Goal: Transaction & Acquisition: Download file/media

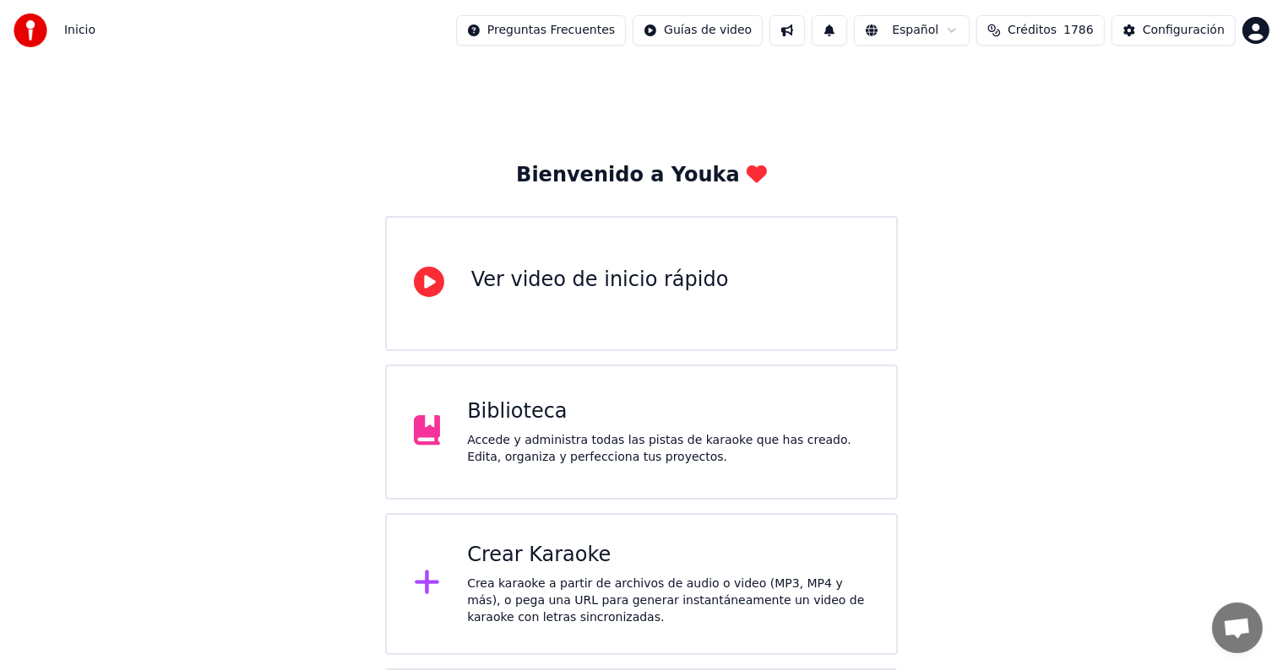
click at [542, 420] on div "Biblioteca" at bounding box center [668, 412] width 402 height 27
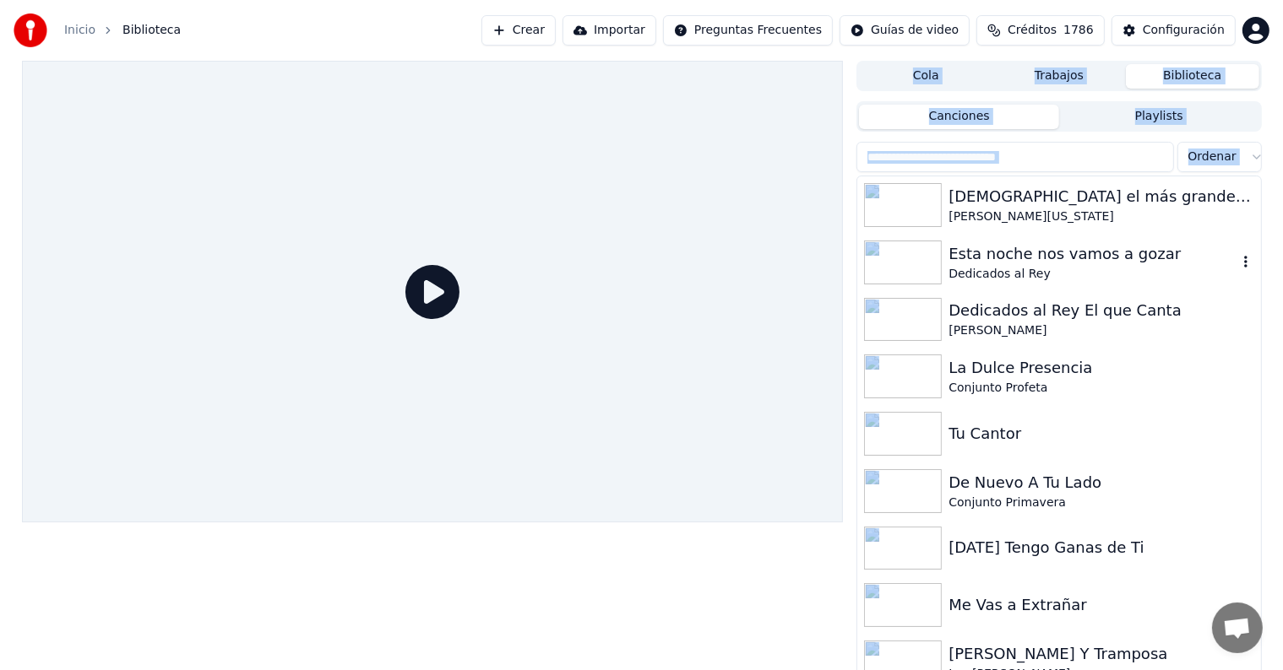
click at [904, 262] on img at bounding box center [903, 263] width 78 height 44
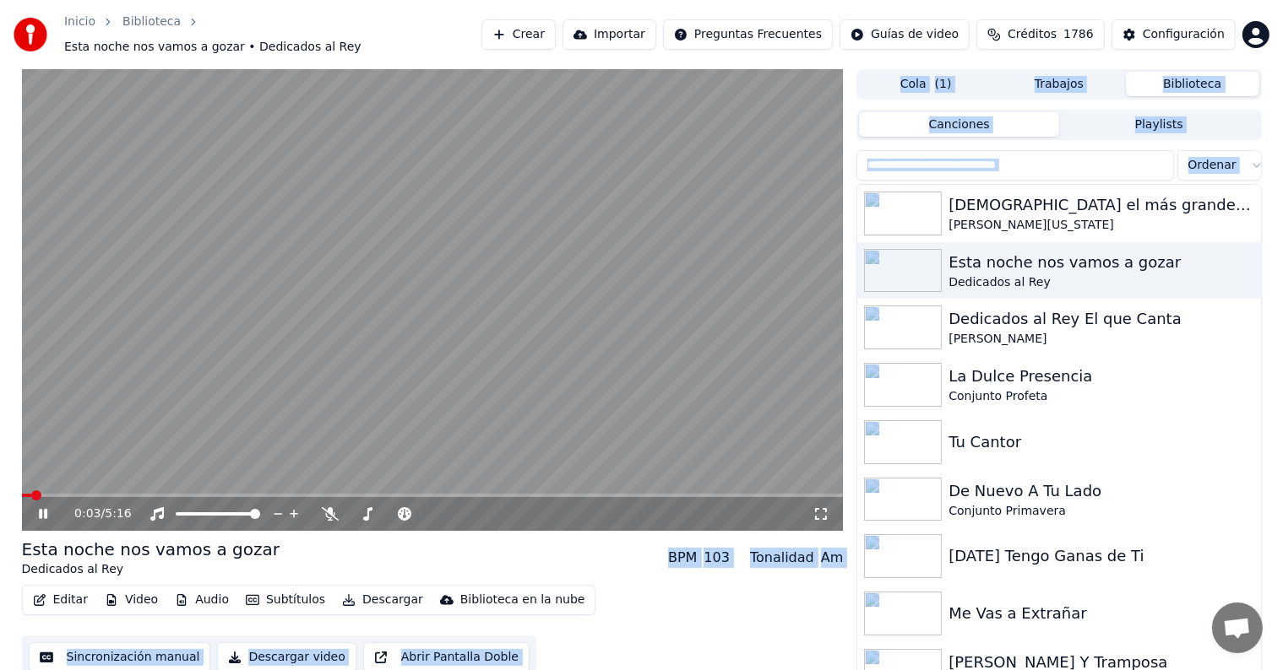
click at [232, 494] on span at bounding box center [433, 495] width 822 height 3
click at [274, 494] on span at bounding box center [433, 495] width 822 height 3
click at [302, 494] on span at bounding box center [433, 495] width 822 height 3
click at [339, 494] on span at bounding box center [433, 495] width 822 height 3
click at [367, 494] on span at bounding box center [433, 495] width 822 height 3
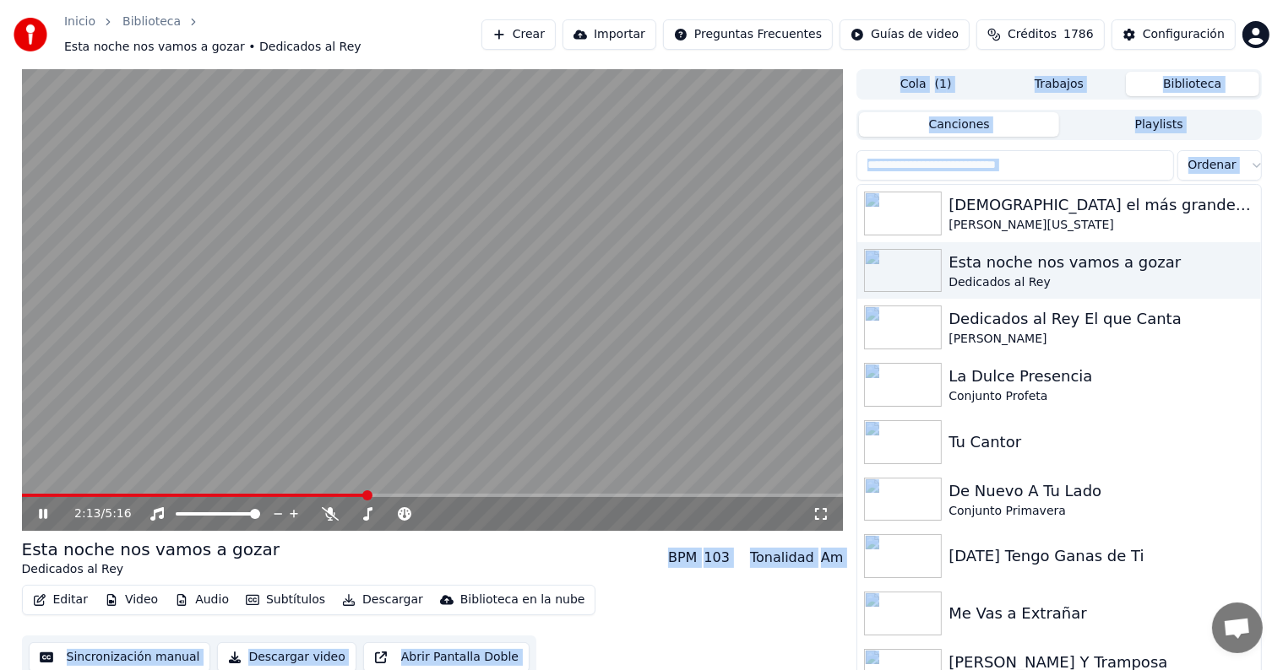
click at [384, 494] on span at bounding box center [433, 495] width 822 height 3
click at [408, 494] on span at bounding box center [433, 495] width 822 height 3
click at [444, 494] on span at bounding box center [433, 495] width 822 height 3
click at [46, 510] on icon at bounding box center [43, 514] width 8 height 10
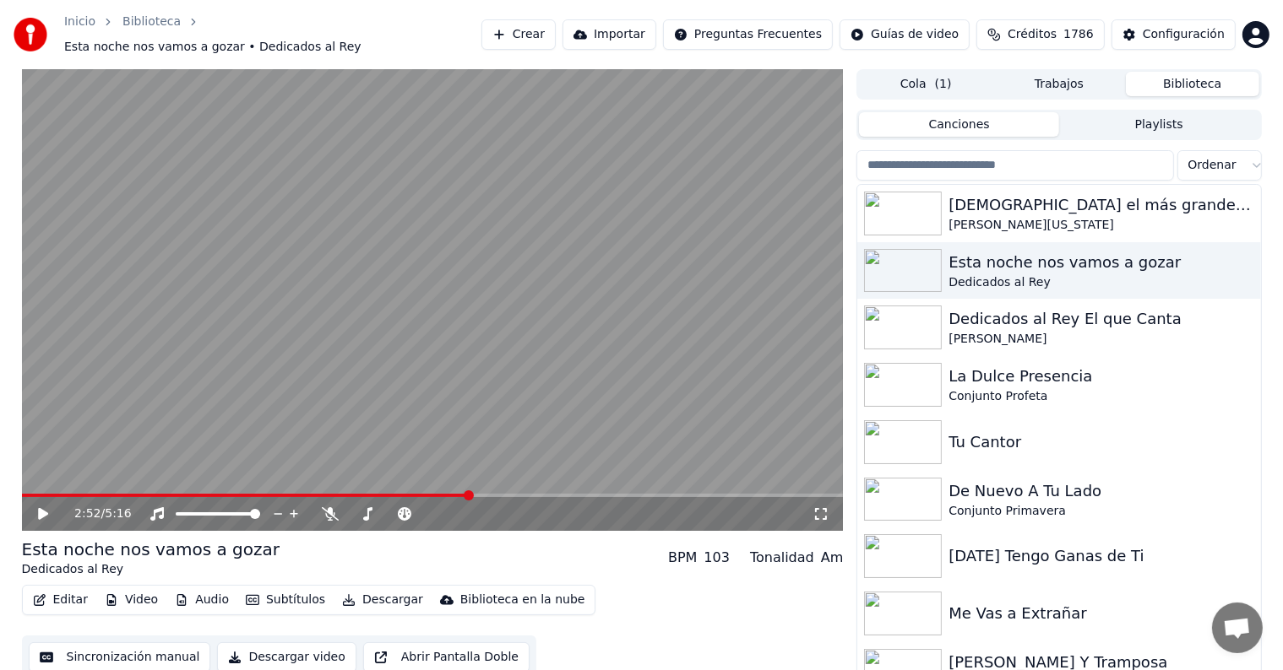
click at [69, 596] on button "Editar" at bounding box center [60, 600] width 68 height 24
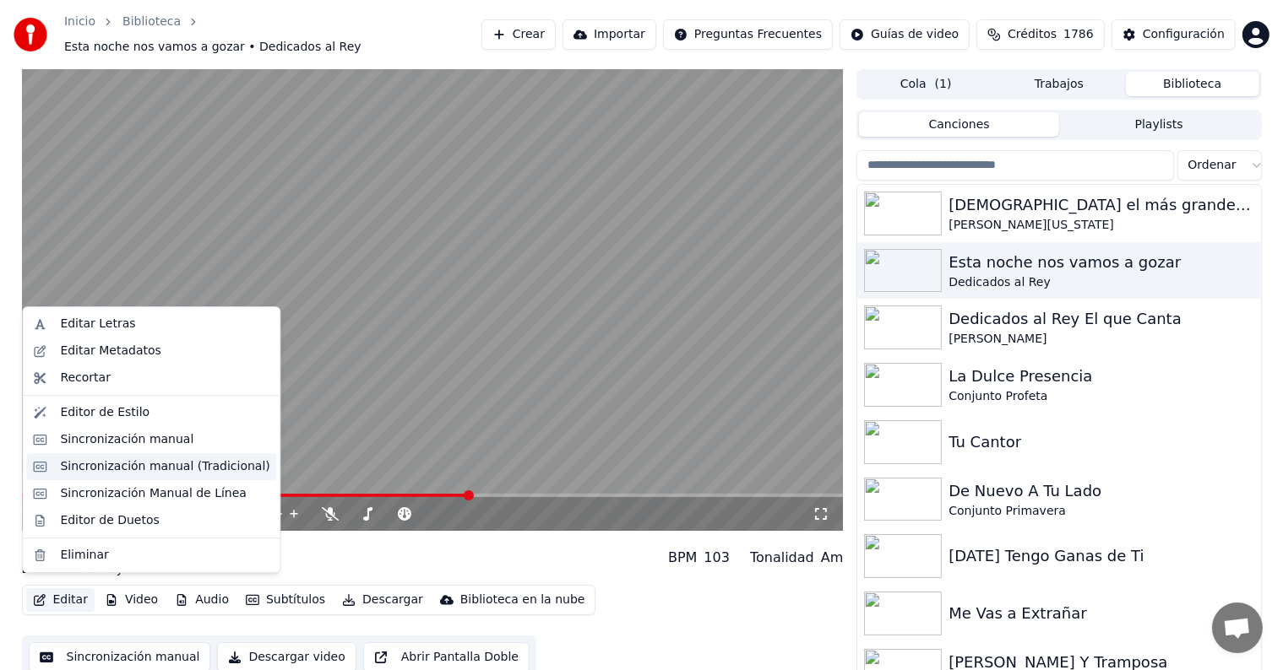
click at [167, 477] on div "Sincronización manual (Tradicional)" at bounding box center [151, 466] width 250 height 27
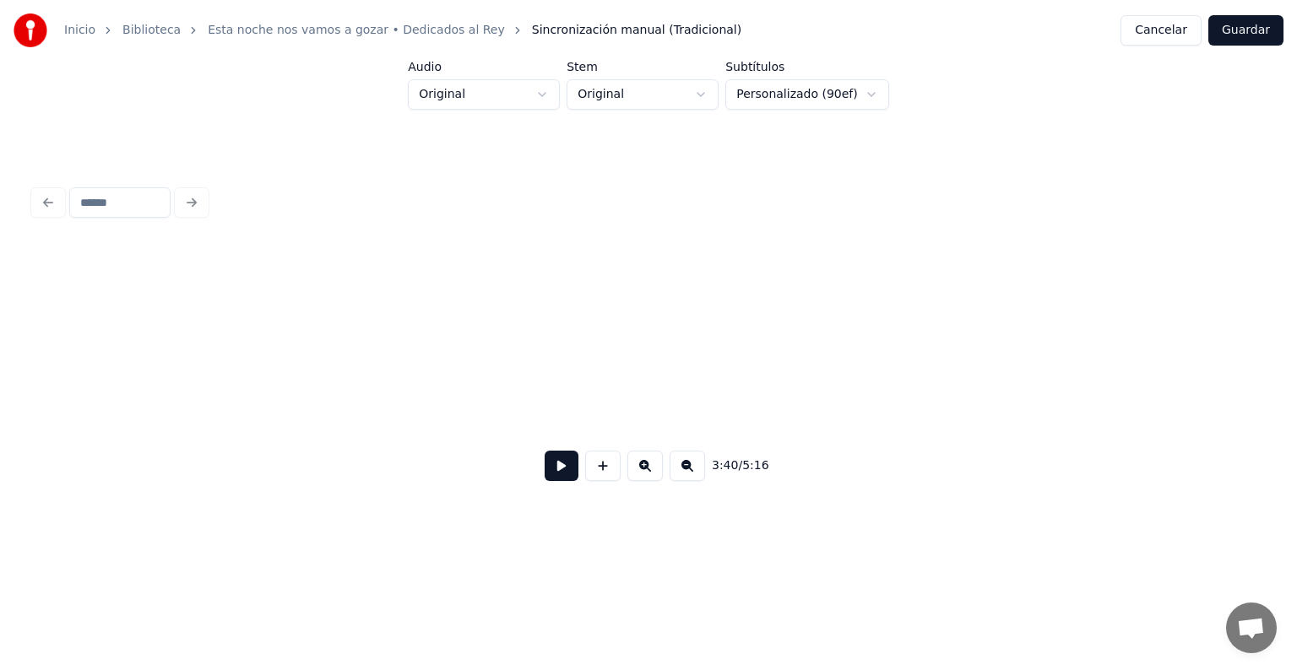
scroll to position [0, 33332]
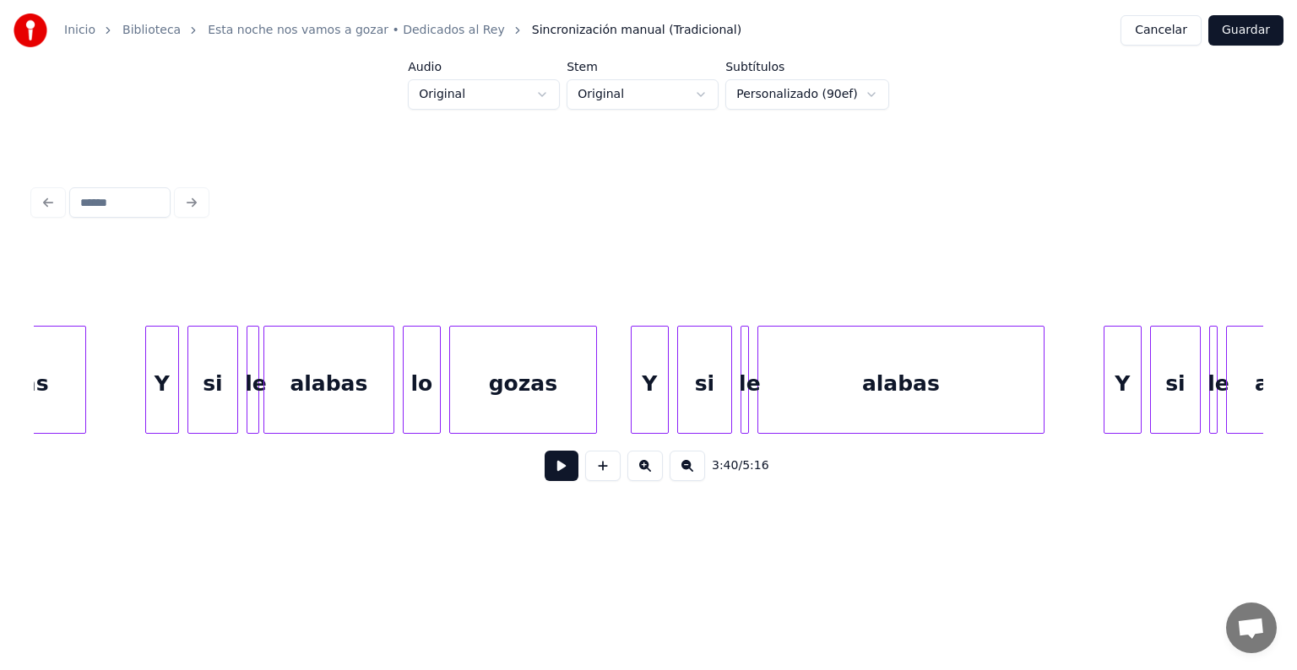
click at [115, 350] on div "alabas Y si le alabas gozas Y si le si le alabas lo Y gozas" at bounding box center [141, 380] width 66878 height 108
click at [551, 481] on button at bounding box center [562, 466] width 34 height 30
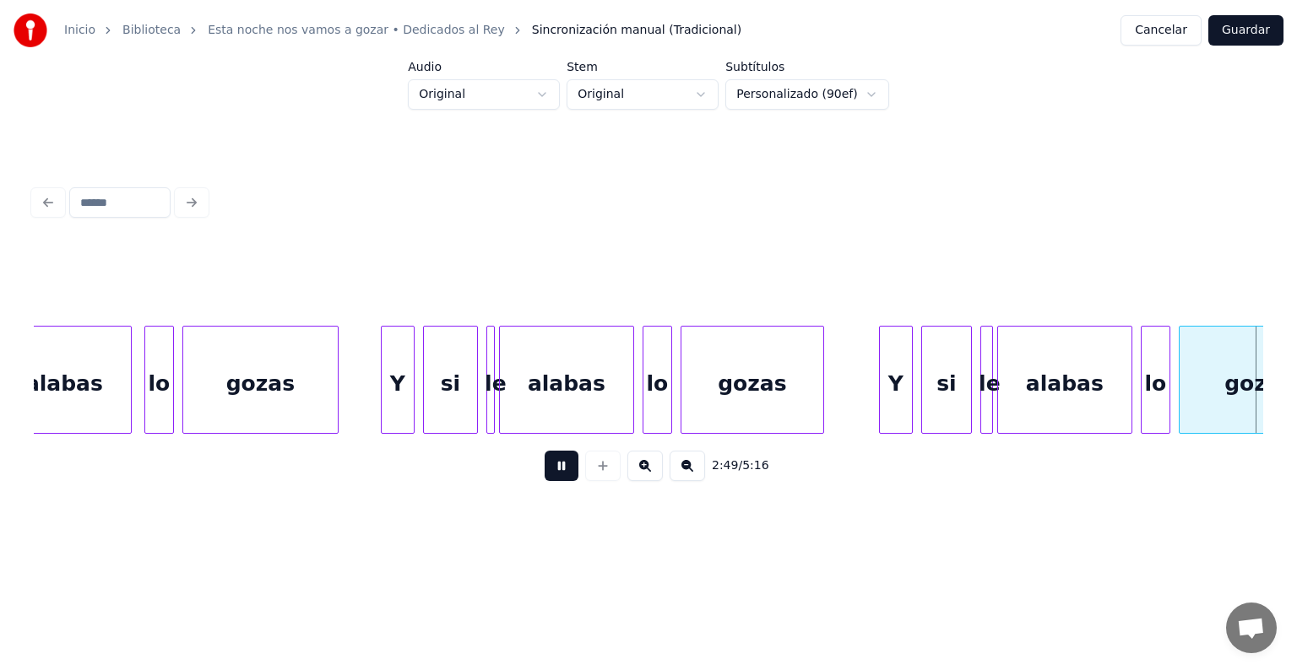
scroll to position [0, 35791]
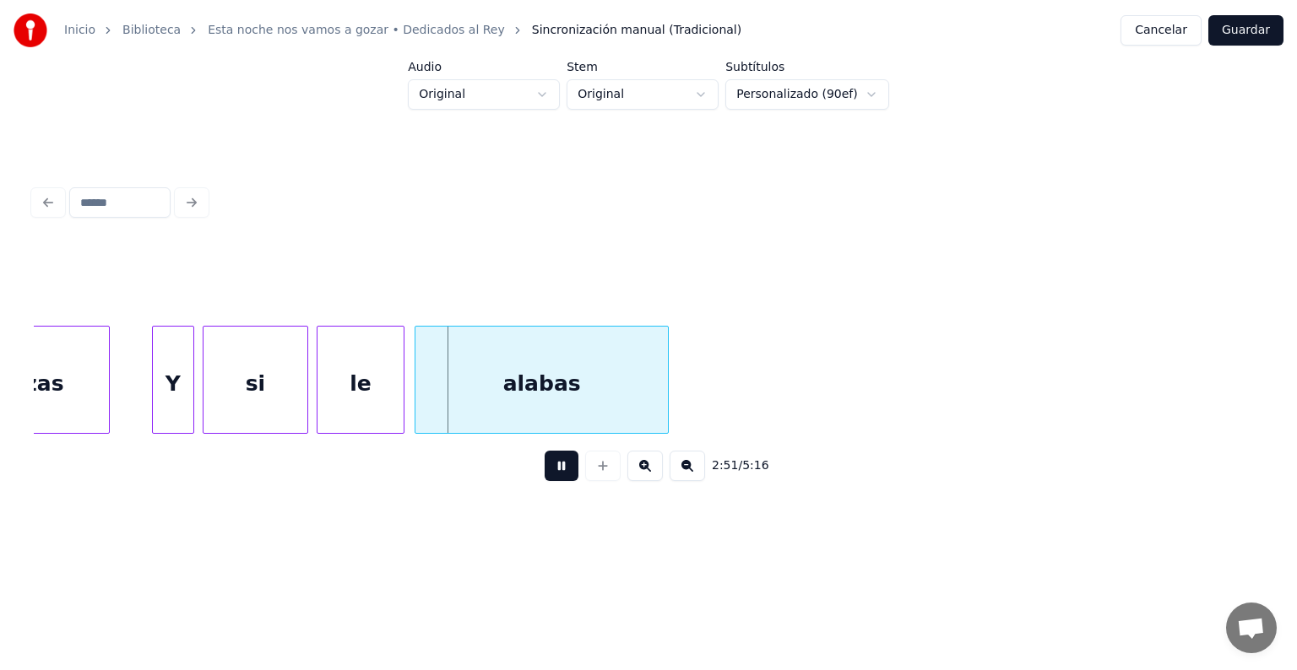
click at [551, 481] on button at bounding box center [562, 466] width 34 height 30
click at [367, 377] on div "le" at bounding box center [360, 384] width 86 height 115
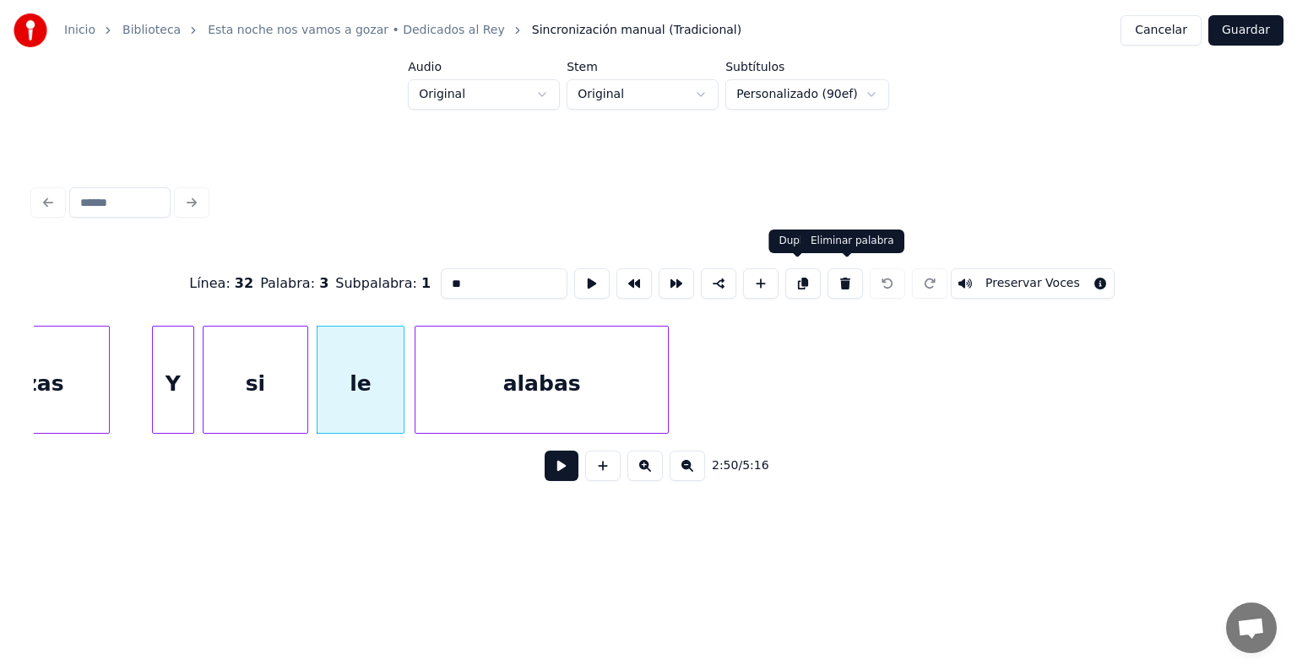
click at [854, 280] on button at bounding box center [844, 283] width 35 height 30
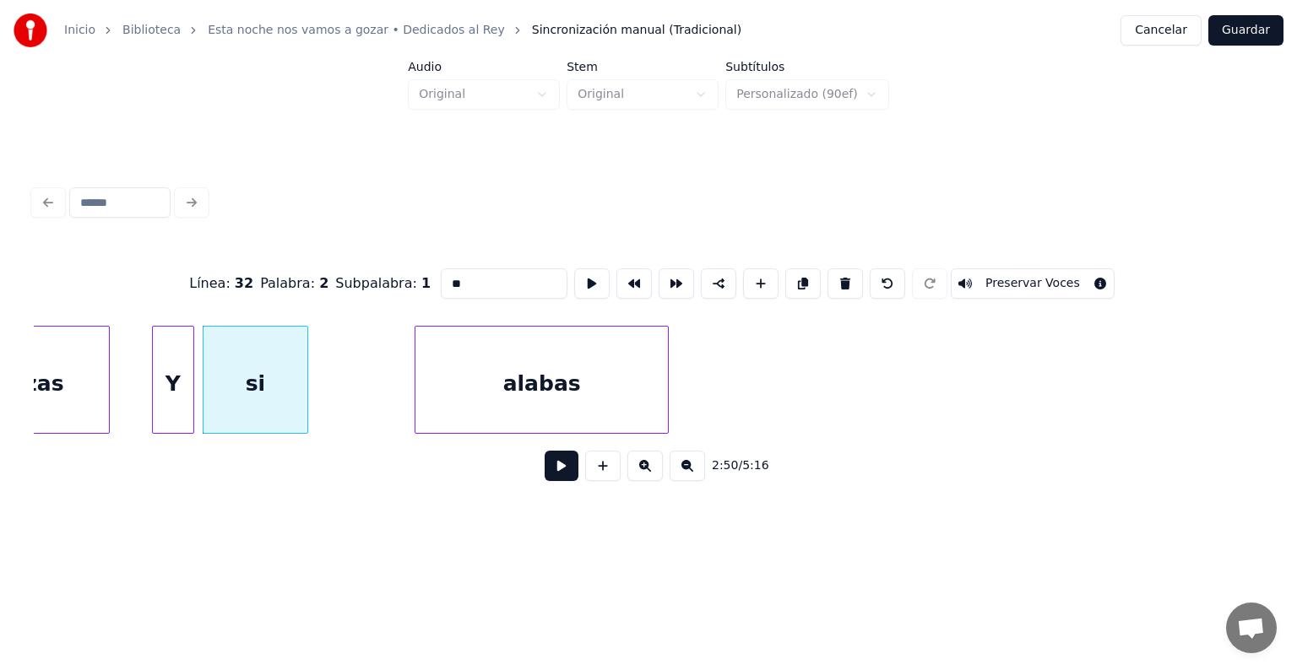
click at [274, 379] on div "si" at bounding box center [255, 384] width 104 height 115
click at [801, 275] on button at bounding box center [802, 283] width 35 height 30
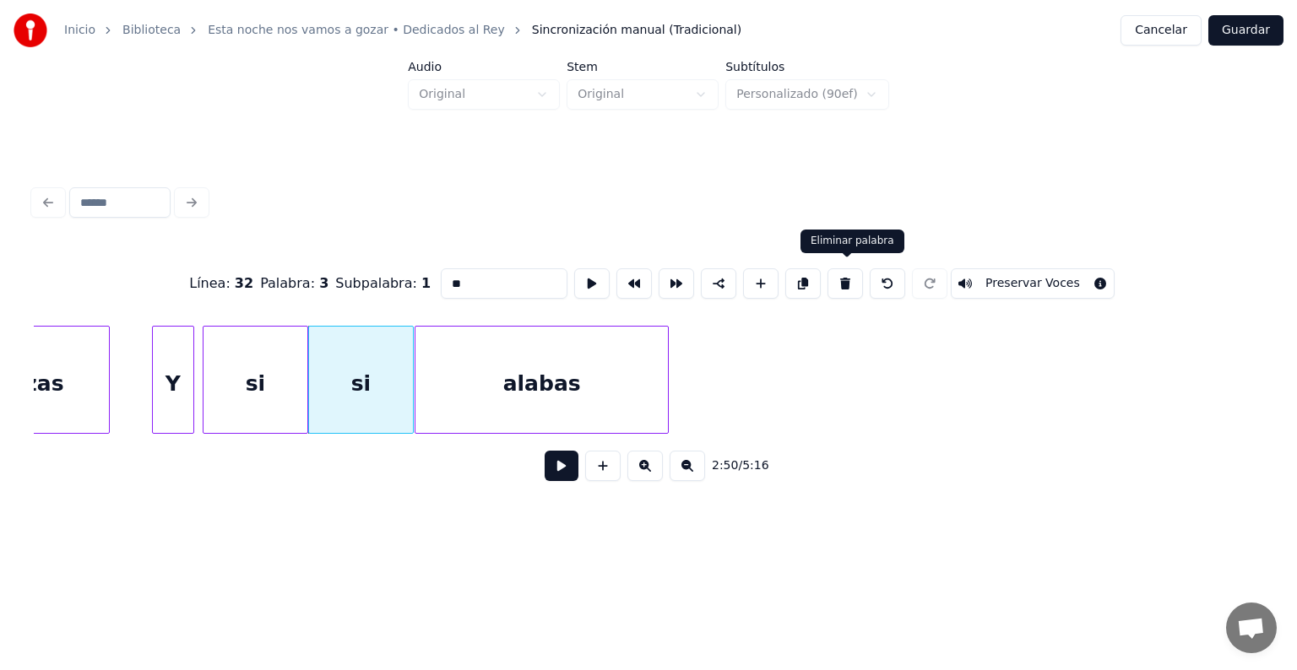
click at [846, 282] on button at bounding box center [844, 283] width 35 height 30
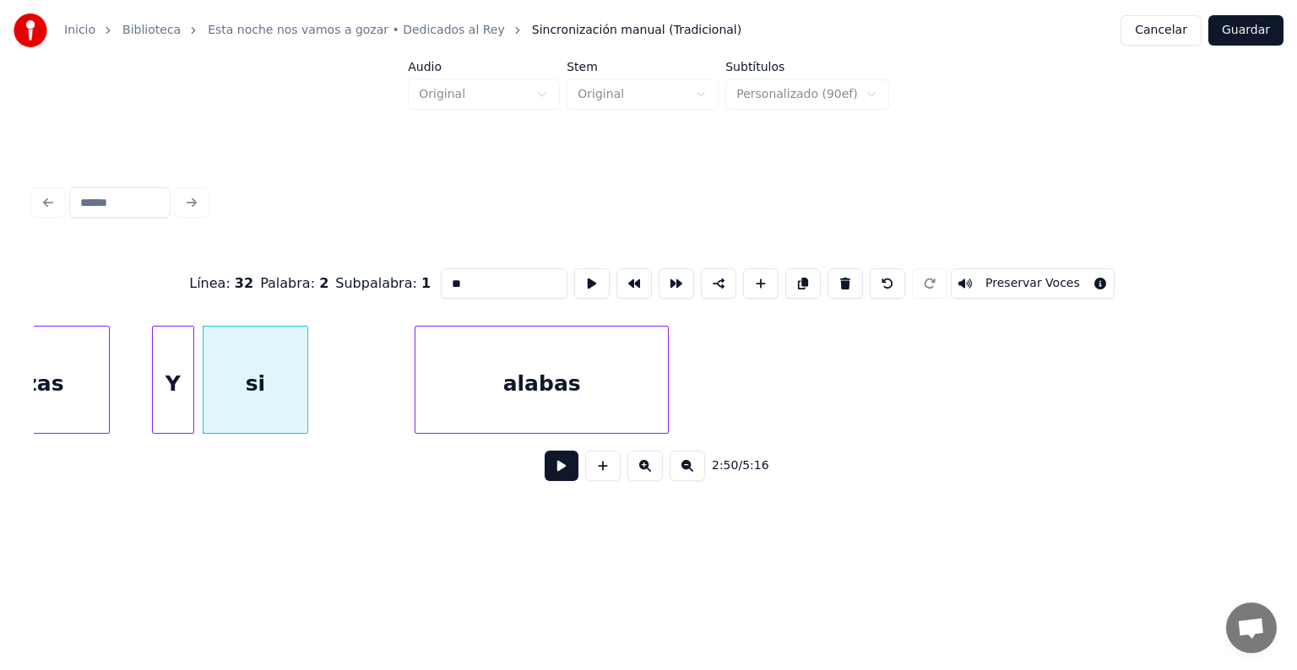
click at [846, 282] on button at bounding box center [844, 283] width 35 height 30
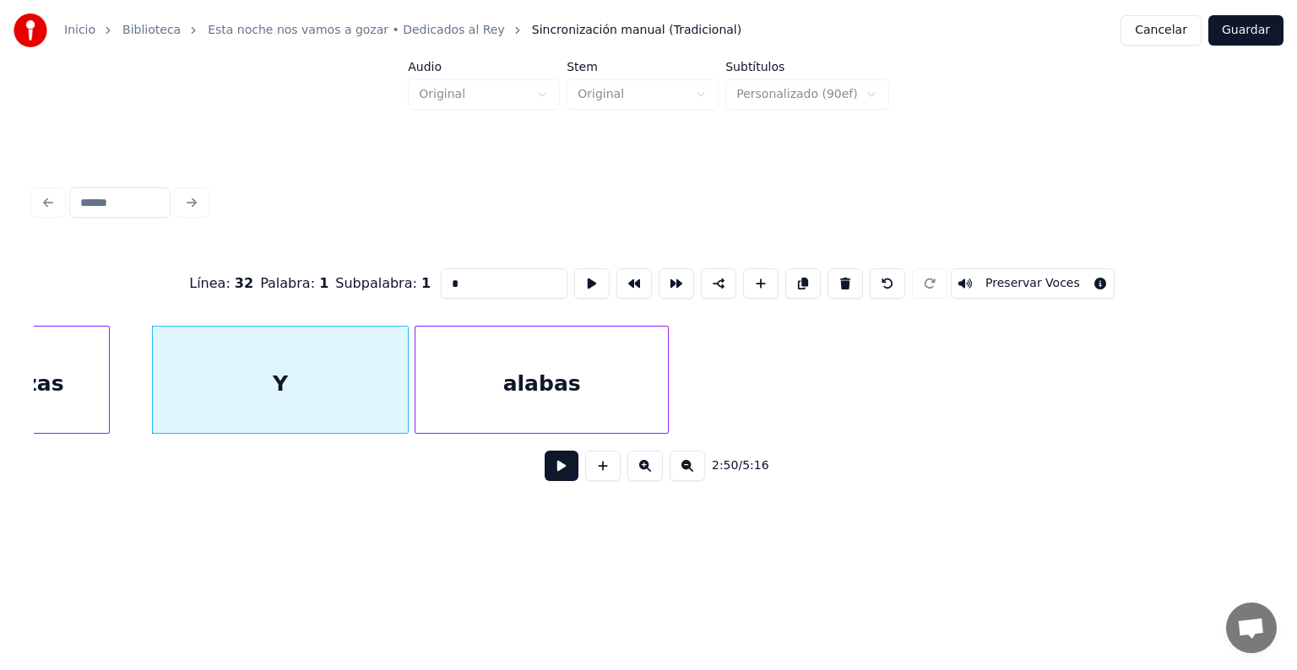
click at [405, 411] on div at bounding box center [405, 380] width 5 height 106
click at [290, 380] on div "Y" at bounding box center [281, 384] width 256 height 115
click at [454, 291] on input "*" at bounding box center [504, 283] width 127 height 30
type input "*******"
click at [1245, 33] on button "Guardar" at bounding box center [1245, 30] width 75 height 30
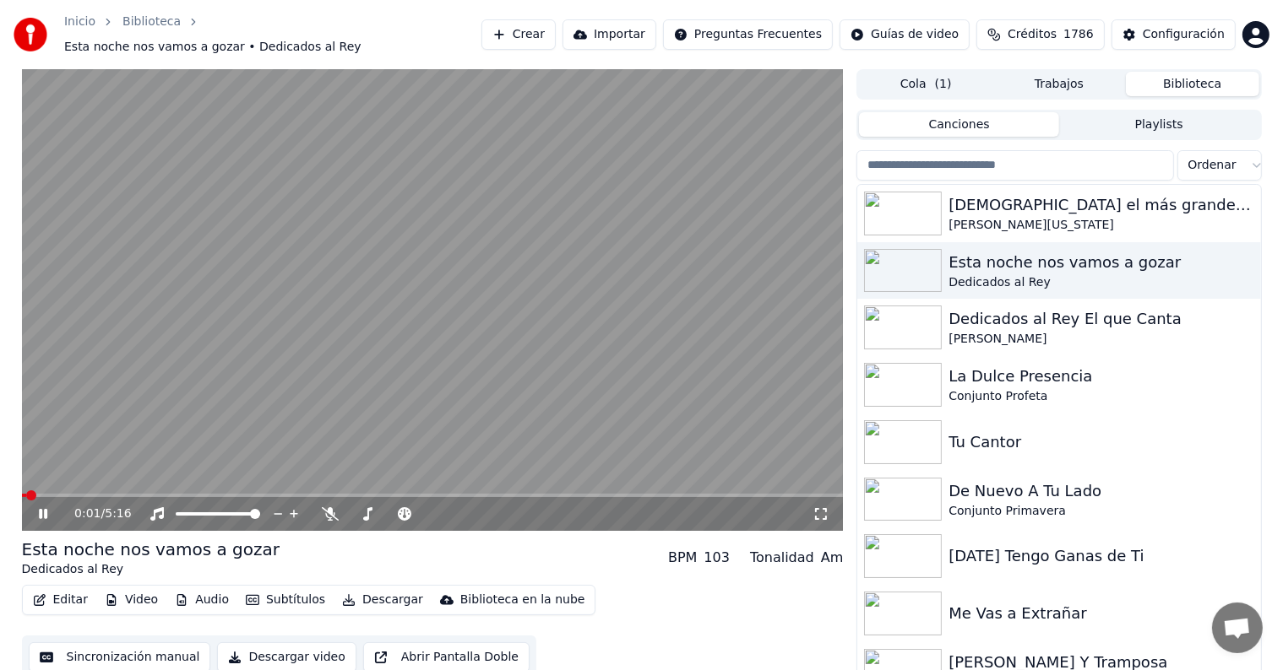
click at [190, 497] on div "0:01 / 5:16" at bounding box center [433, 514] width 822 height 34
click at [191, 494] on span at bounding box center [433, 495] width 822 height 3
click at [233, 494] on span at bounding box center [433, 495] width 822 height 3
click at [290, 494] on span at bounding box center [433, 495] width 822 height 3
click at [314, 494] on span at bounding box center [433, 495] width 822 height 3
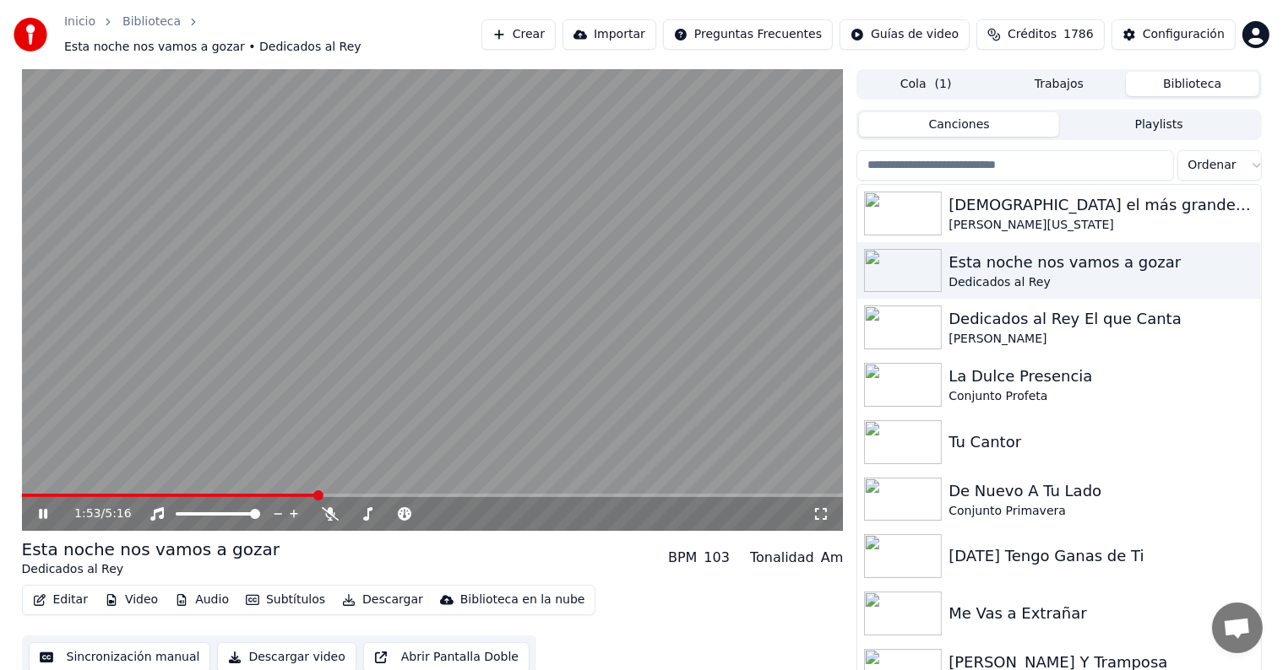
click at [344, 494] on span at bounding box center [433, 495] width 822 height 3
click at [378, 494] on span at bounding box center [433, 495] width 822 height 3
click at [399, 494] on span at bounding box center [433, 495] width 822 height 3
click at [426, 494] on span at bounding box center [433, 495] width 822 height 3
click at [42, 507] on icon at bounding box center [55, 514] width 40 height 14
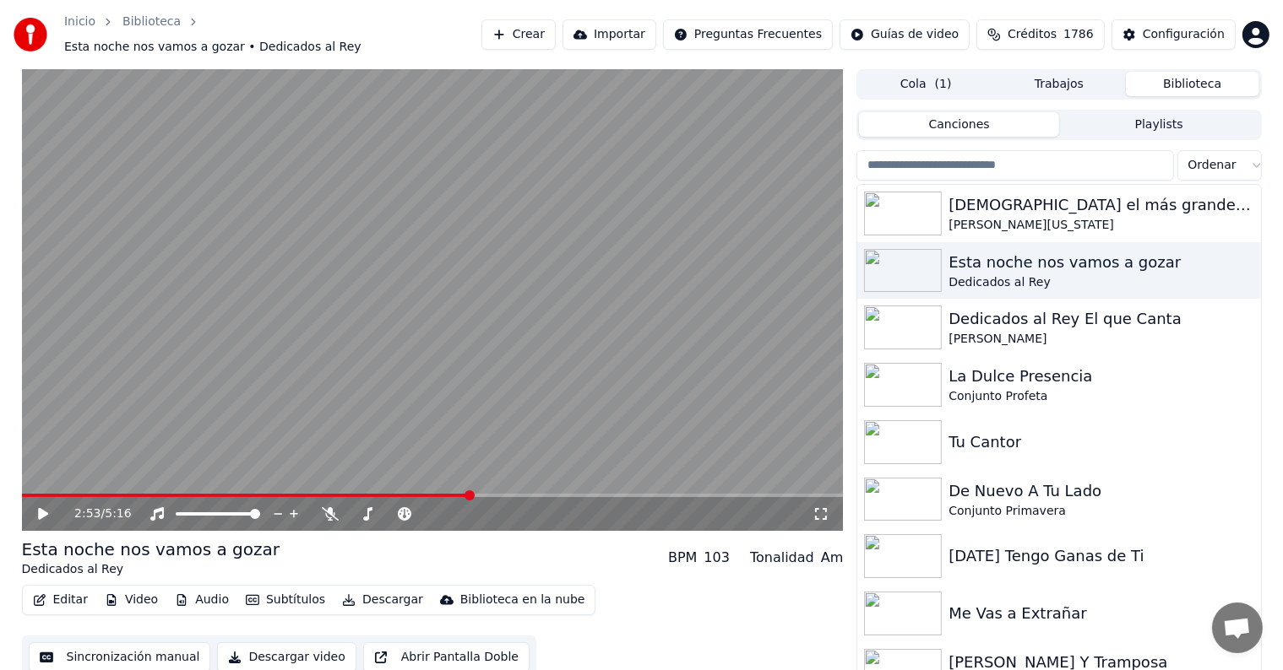
click at [67, 591] on button "Editar" at bounding box center [60, 600] width 68 height 24
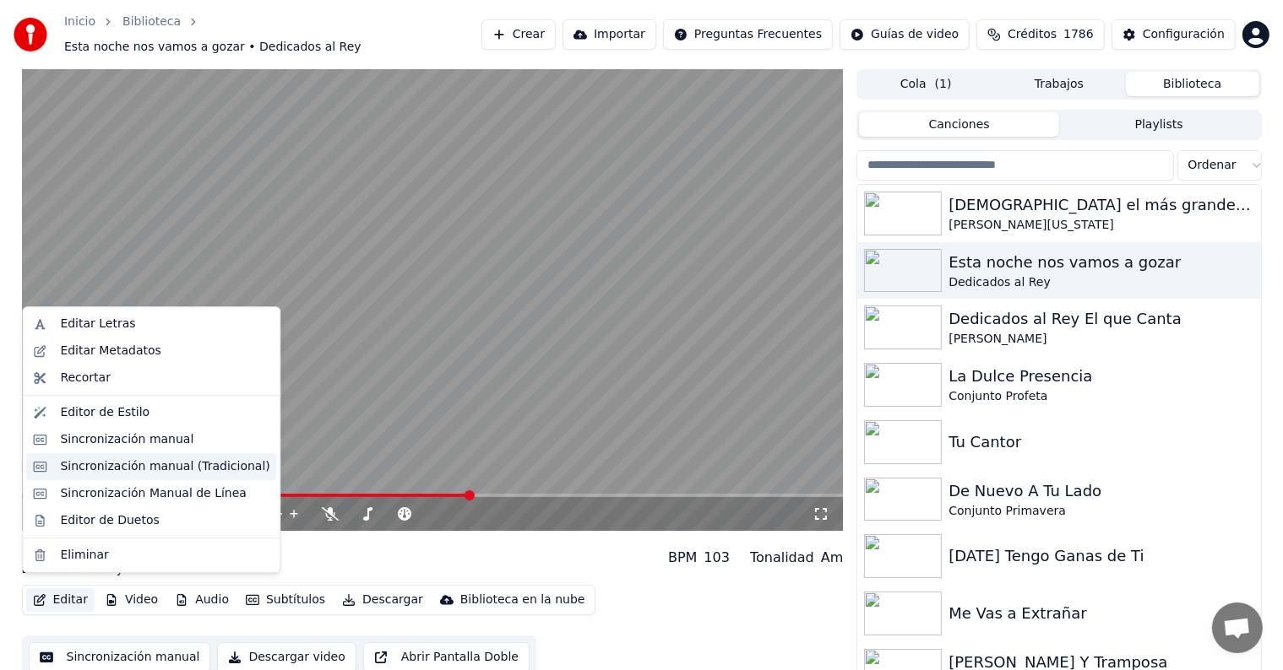
click at [193, 470] on div "Sincronización manual (Tradicional)" at bounding box center [164, 466] width 209 height 17
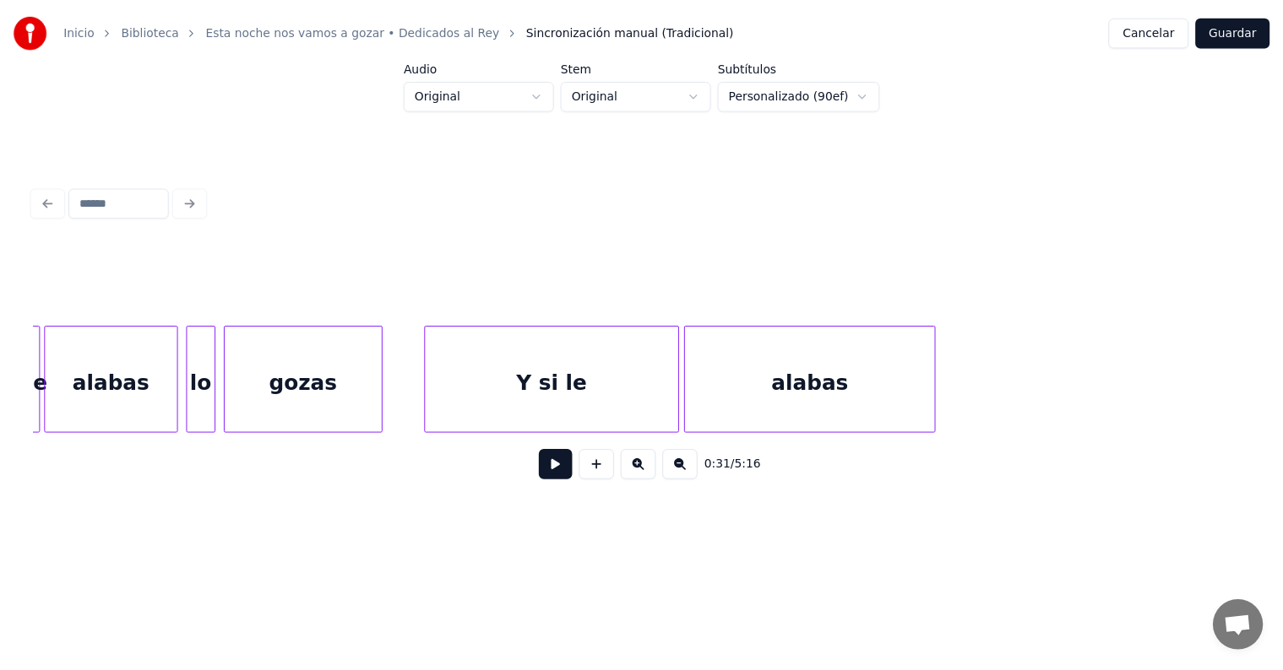
scroll to position [0, 35664]
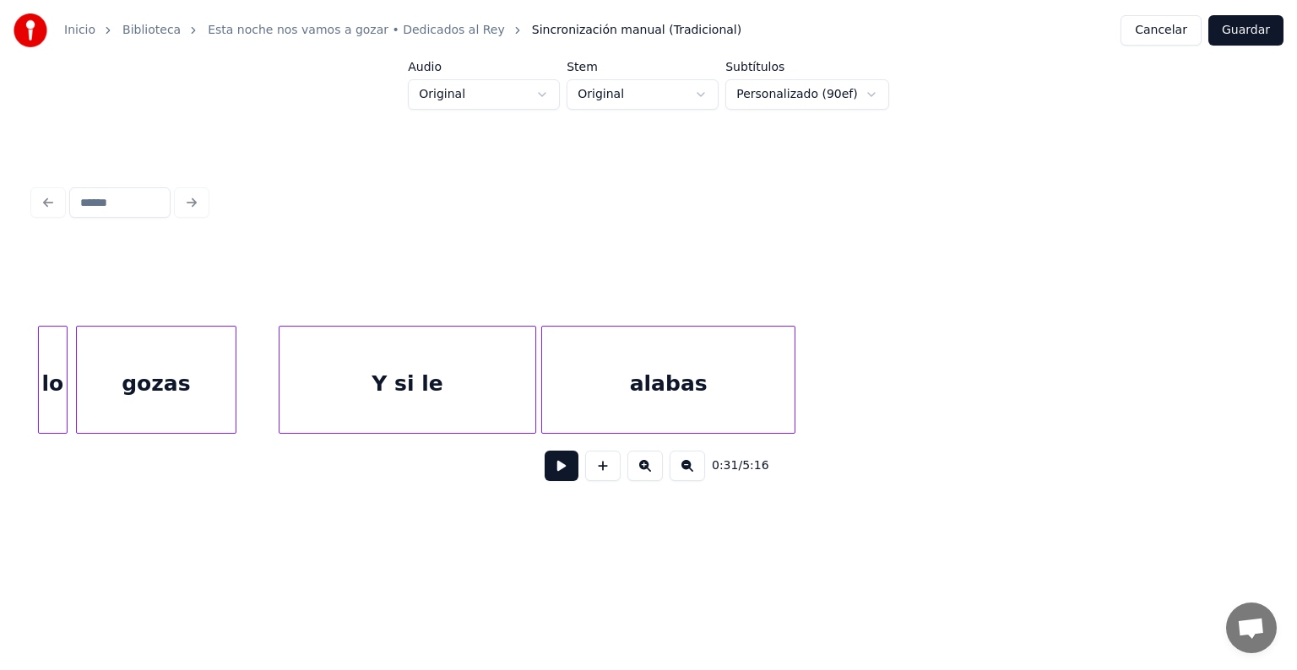
click at [708, 412] on div "alabas" at bounding box center [668, 384] width 252 height 115
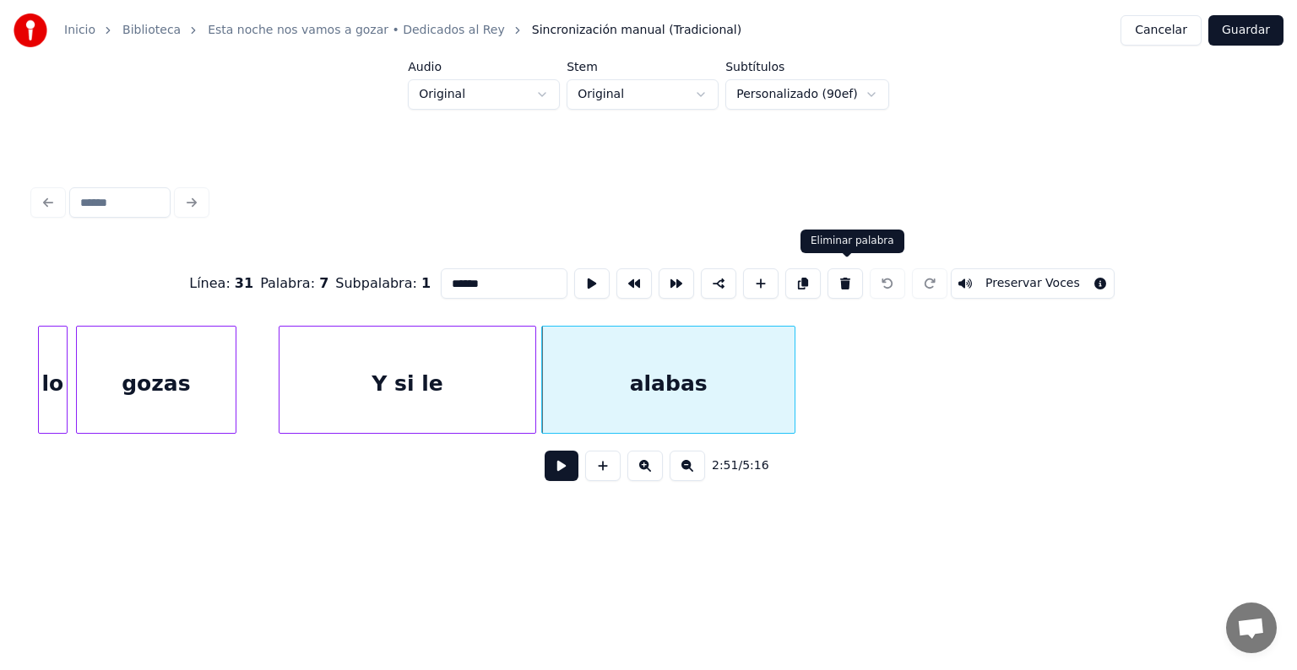
click at [851, 283] on button at bounding box center [844, 283] width 35 height 30
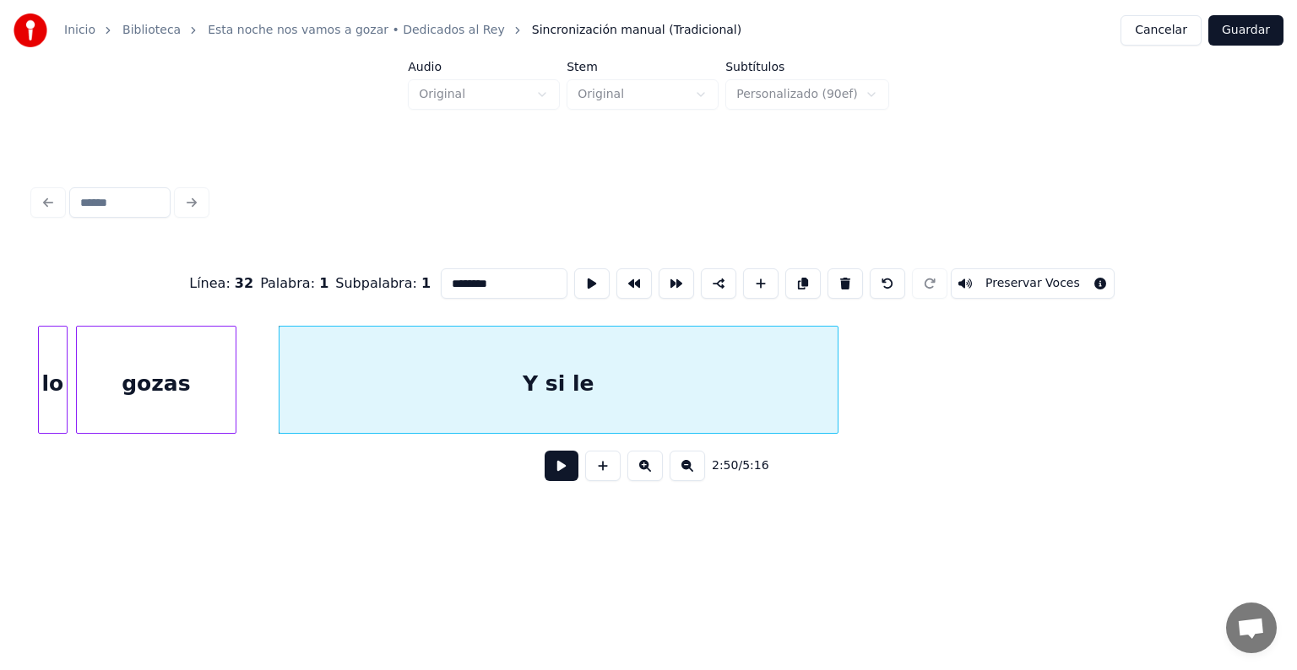
click at [838, 367] on div at bounding box center [834, 380] width 5 height 106
click at [725, 371] on div "Y si le" at bounding box center [562, 384] width 566 height 115
click at [481, 270] on input "*******" at bounding box center [504, 283] width 127 height 30
type input "**********"
click at [1250, 29] on button "Guardar" at bounding box center [1245, 30] width 75 height 30
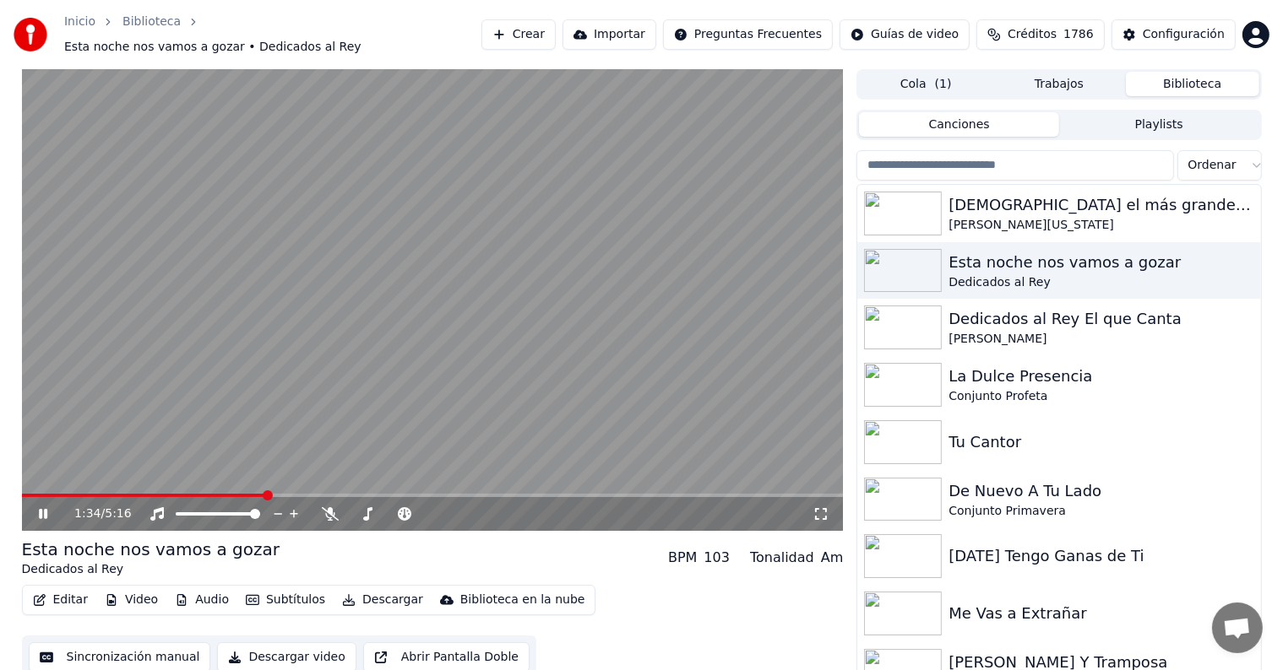
click at [263, 494] on span at bounding box center [433, 495] width 822 height 3
click at [325, 502] on body "Inicio Biblioteca Esta noche nos vamos a gozar • Dedicados al [PERSON_NAME] Imp…" at bounding box center [641, 335] width 1283 height 670
click at [331, 503] on body "Inicio Biblioteca Esta noche nos vamos a gozar • Dedicados al [PERSON_NAME] Imp…" at bounding box center [641, 335] width 1283 height 670
click at [329, 511] on icon at bounding box center [330, 514] width 17 height 14
click at [319, 494] on span at bounding box center [433, 495] width 822 height 3
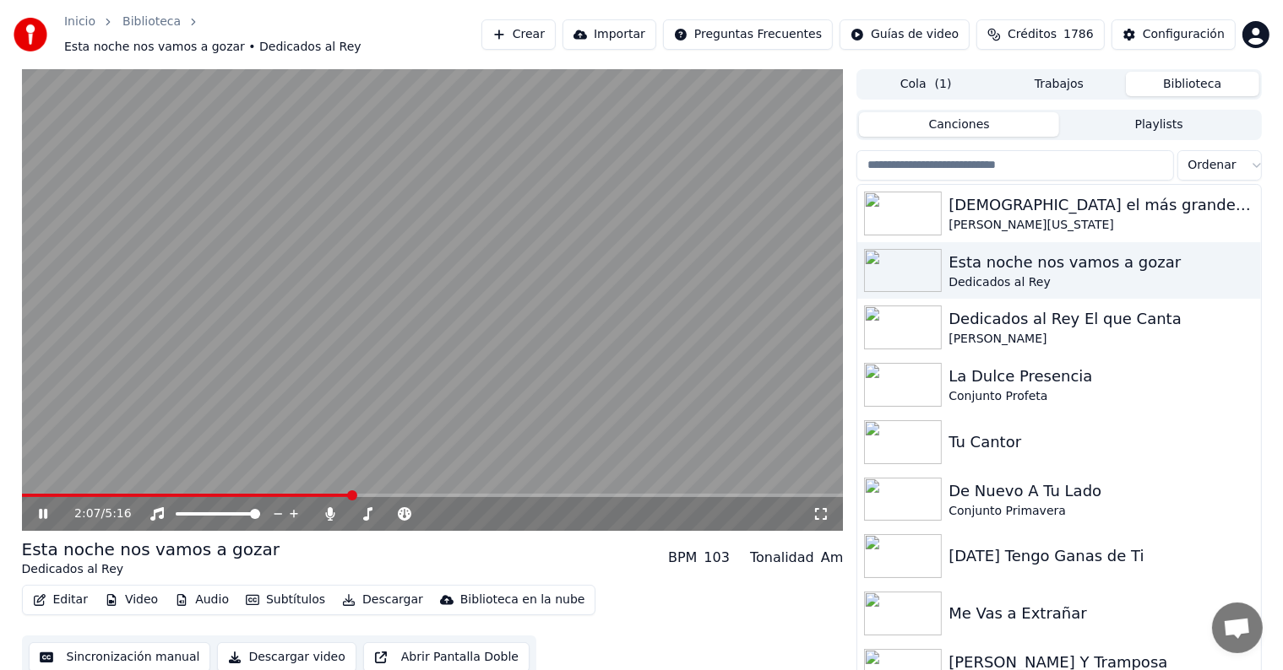
click at [351, 494] on span at bounding box center [433, 495] width 822 height 3
click at [393, 494] on span at bounding box center [433, 495] width 822 height 3
click at [419, 494] on span at bounding box center [433, 495] width 822 height 3
click at [538, 494] on span at bounding box center [433, 495] width 822 height 3
click at [594, 484] on video at bounding box center [433, 300] width 822 height 462
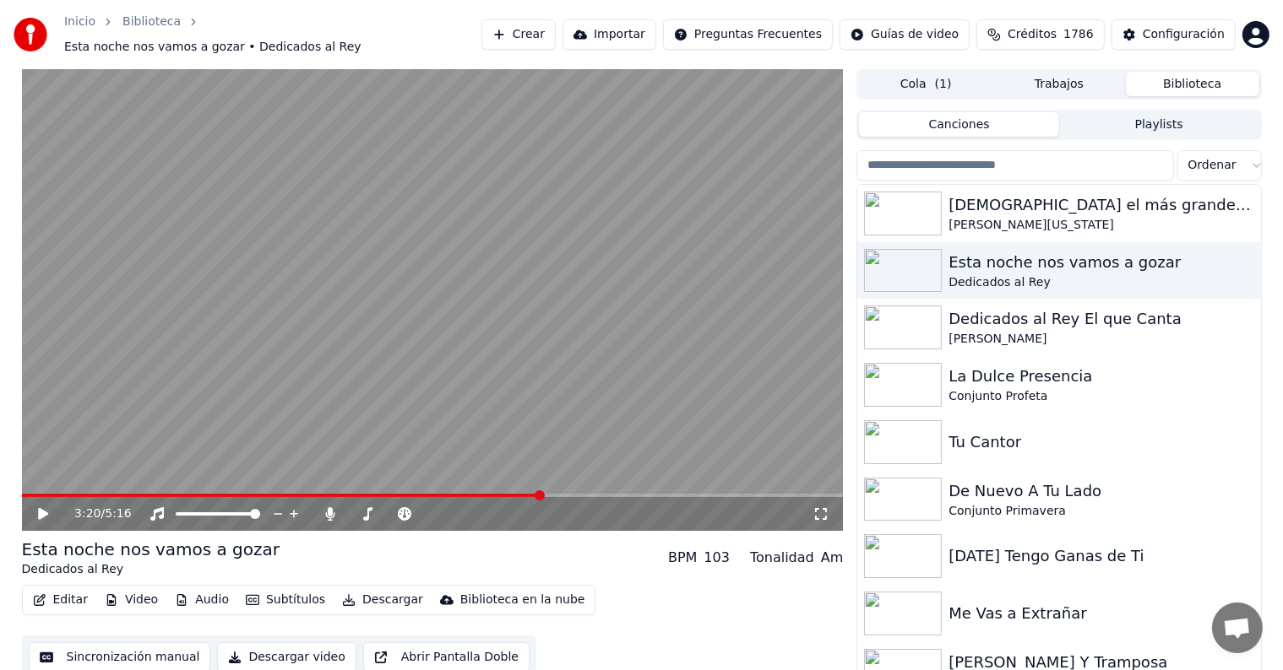
scroll to position [8, 0]
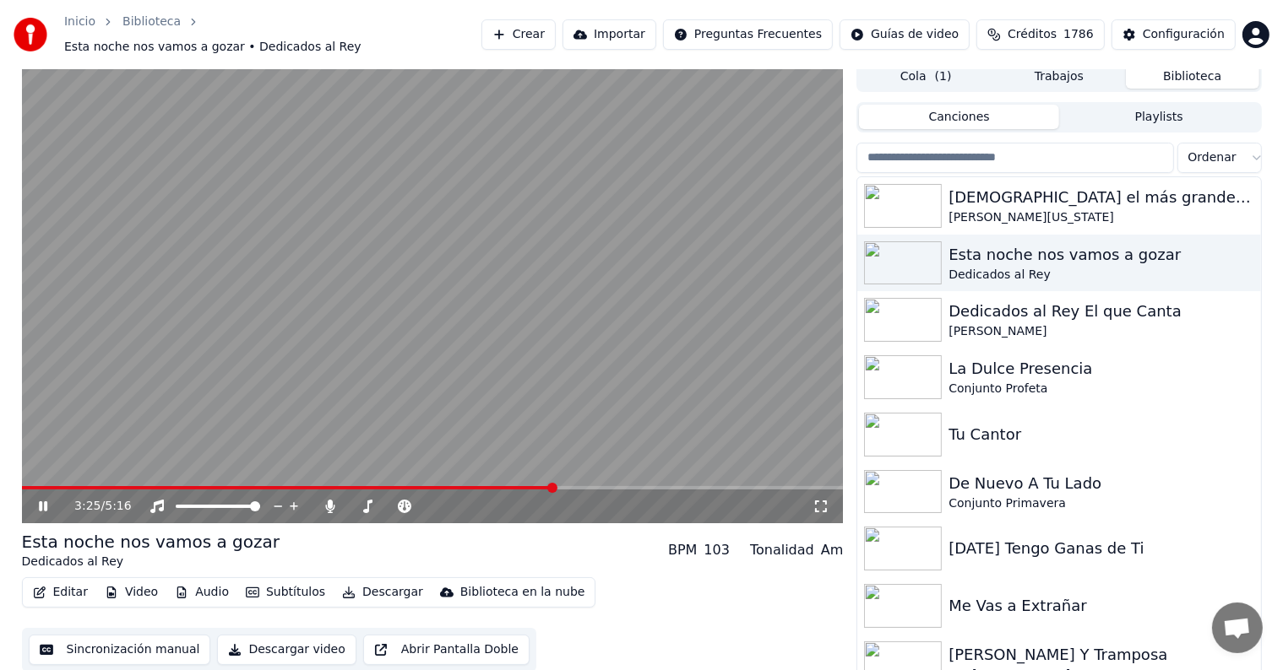
click at [596, 486] on span at bounding box center [433, 487] width 822 height 3
click at [642, 486] on span at bounding box center [433, 487] width 822 height 3
click at [669, 486] on span at bounding box center [433, 487] width 822 height 3
click at [690, 486] on span at bounding box center [433, 487] width 822 height 3
click at [43, 500] on icon at bounding box center [55, 507] width 40 height 14
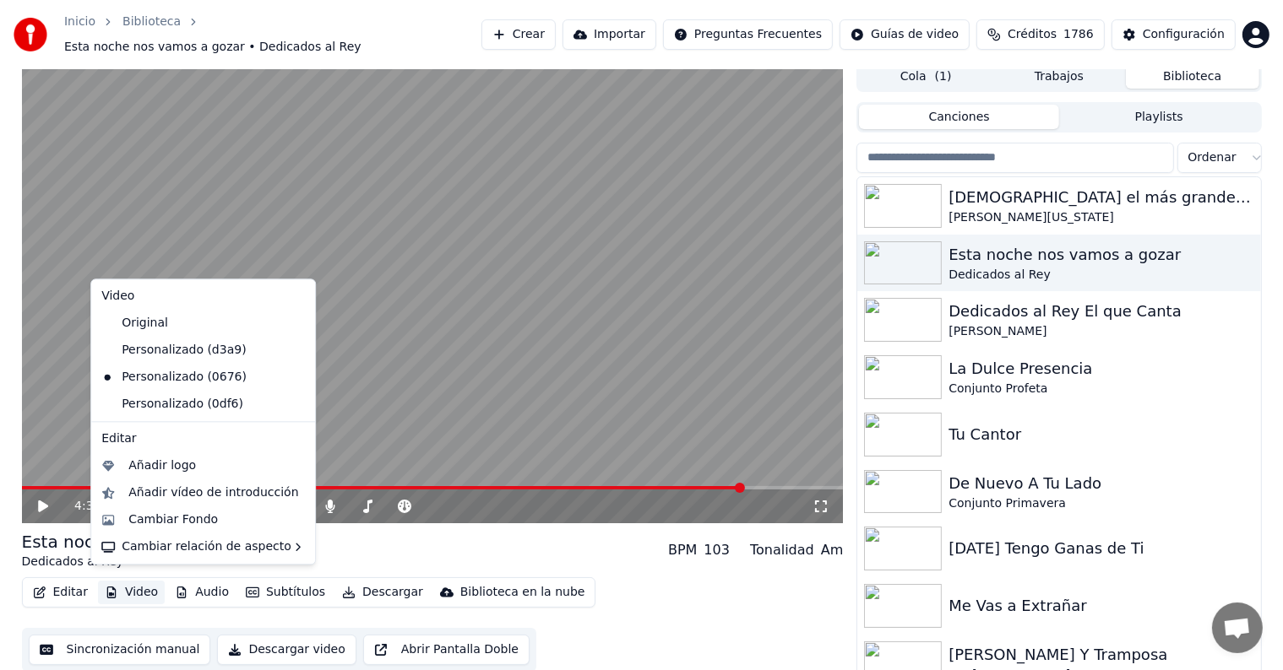
click at [142, 586] on button "Video" at bounding box center [131, 593] width 67 height 24
click at [183, 407] on div "Personalizado (0df6)" at bounding box center [191, 404] width 192 height 27
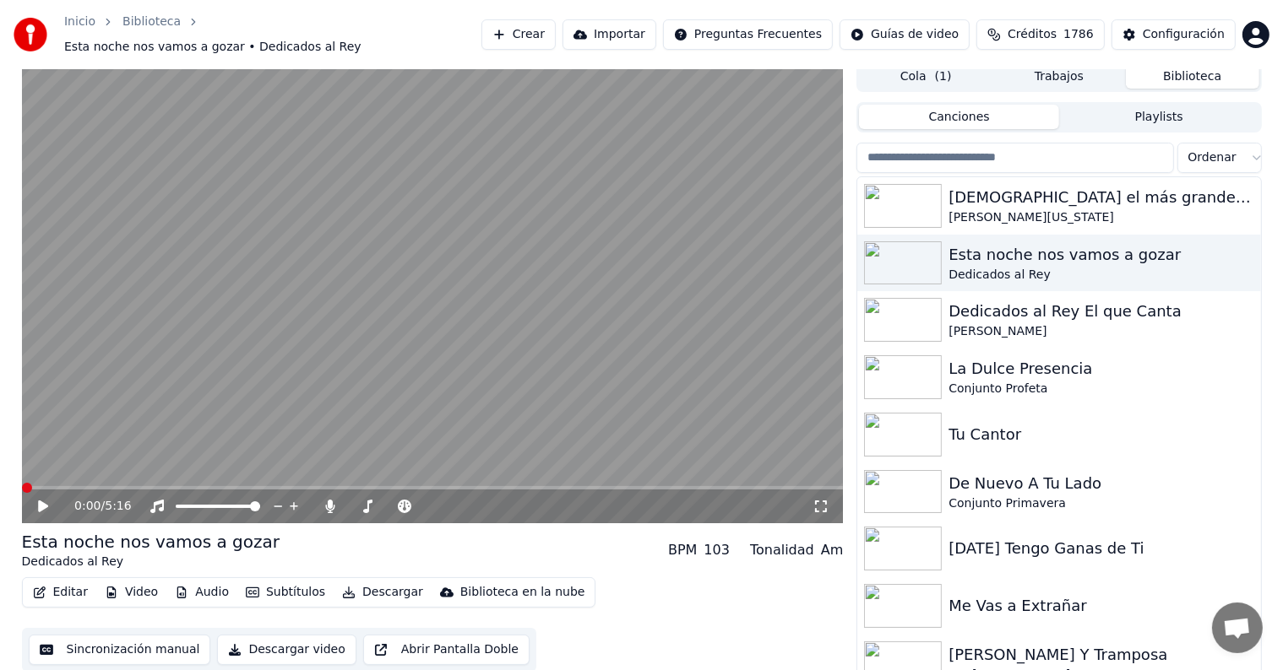
click at [48, 507] on div "0:00 / 5:16" at bounding box center [433, 507] width 822 height 34
click at [43, 500] on icon at bounding box center [55, 507] width 40 height 14
click at [37, 502] on icon at bounding box center [55, 507] width 40 height 14
click at [118, 486] on span at bounding box center [70, 487] width 96 height 3
click at [41, 502] on icon at bounding box center [43, 507] width 8 height 10
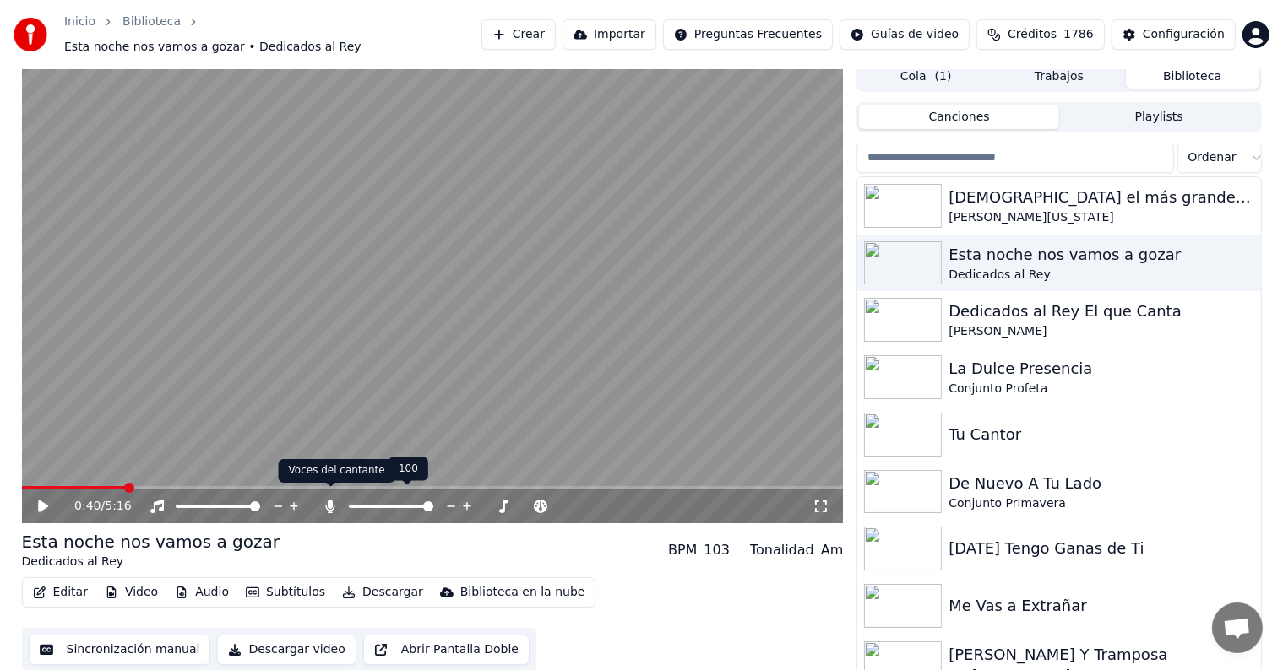
click at [331, 500] on icon at bounding box center [330, 507] width 9 height 14
click at [381, 582] on button "Descargar" at bounding box center [382, 593] width 95 height 24
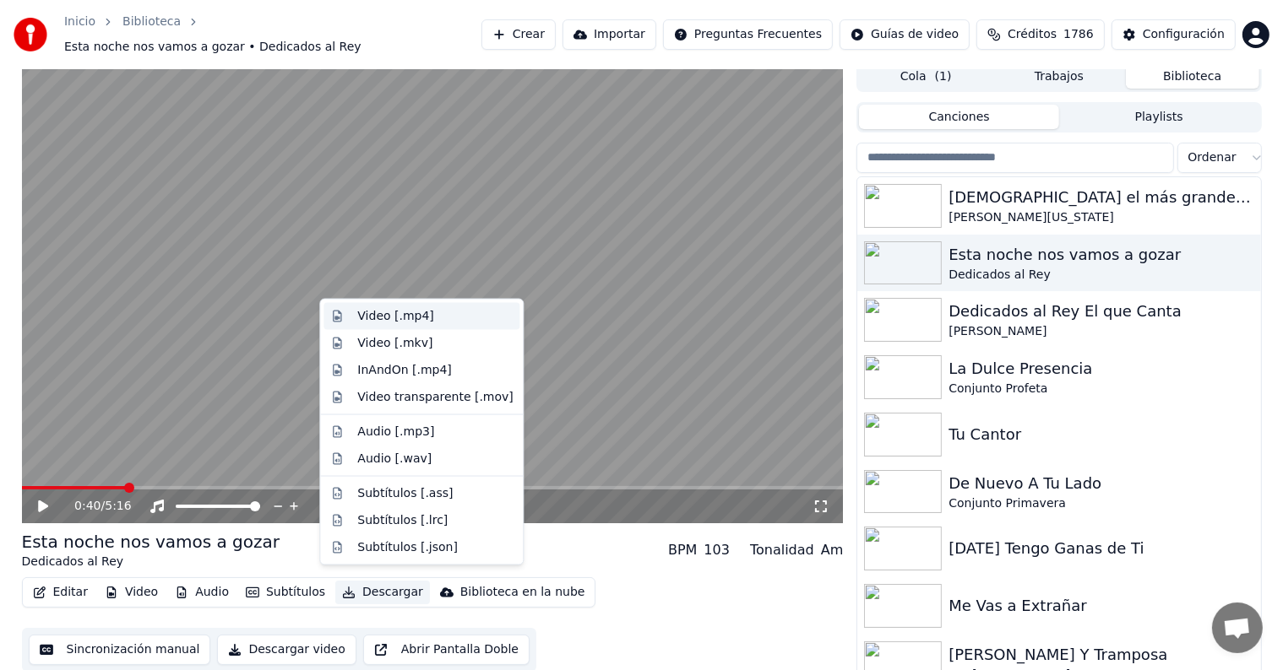
click at [458, 320] on div "Video [.mp4]" at bounding box center [434, 316] width 155 height 17
